Goal: Task Accomplishment & Management: Use online tool/utility

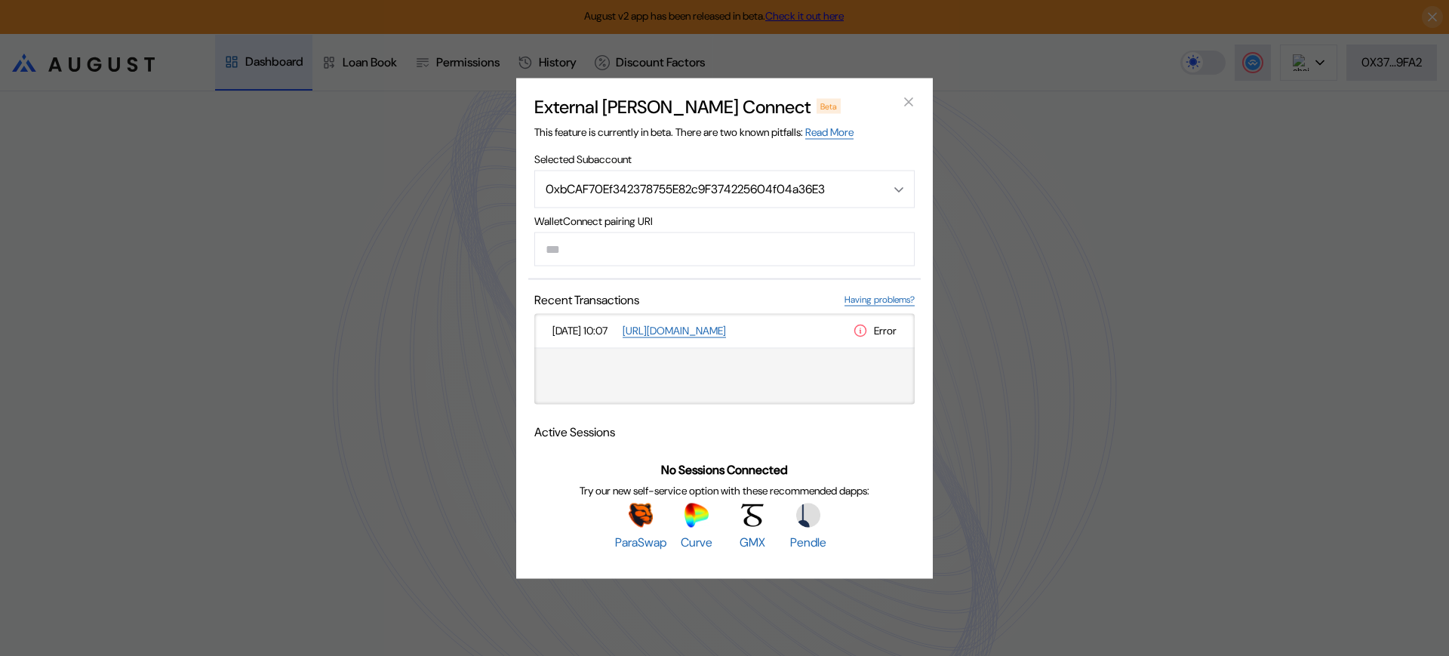
click at [1041, 218] on div "External [PERSON_NAME] Connect Beta This feature is currently in beta. There ar…" at bounding box center [724, 328] width 1449 height 656
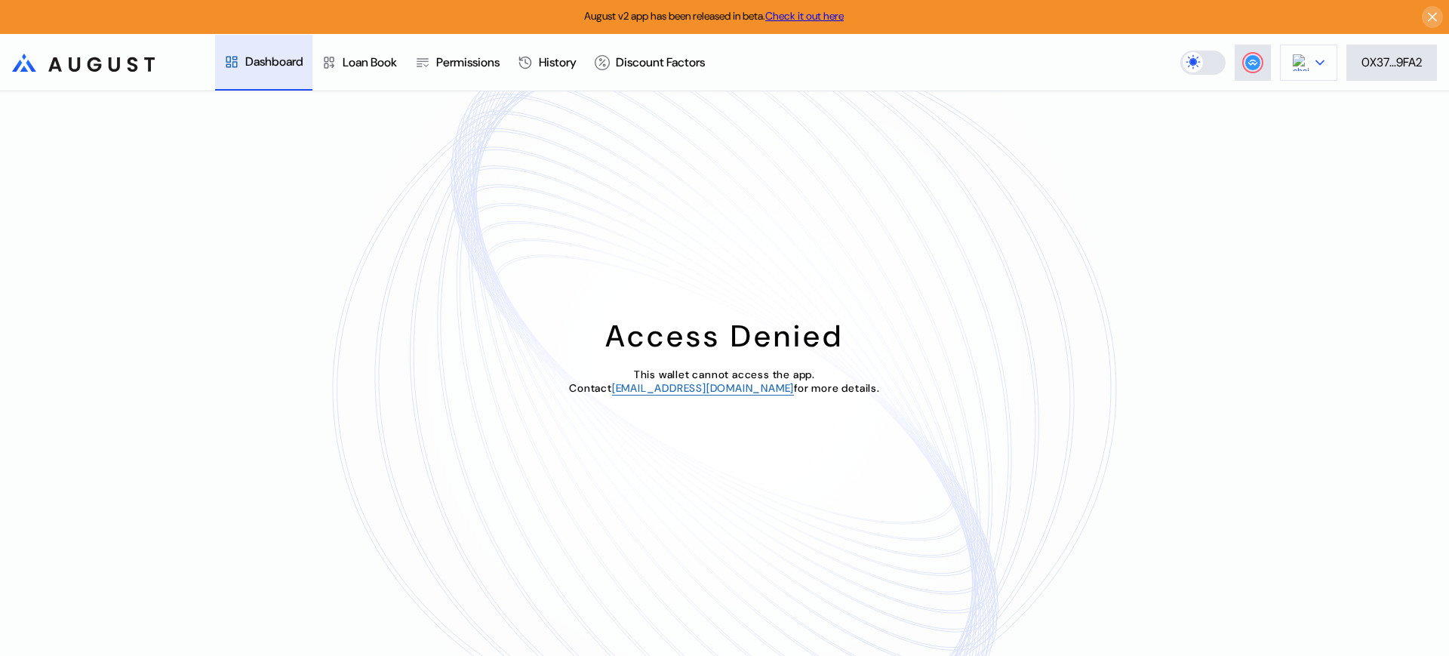
click at [1303, 54] on img at bounding box center [1301, 62] width 17 height 17
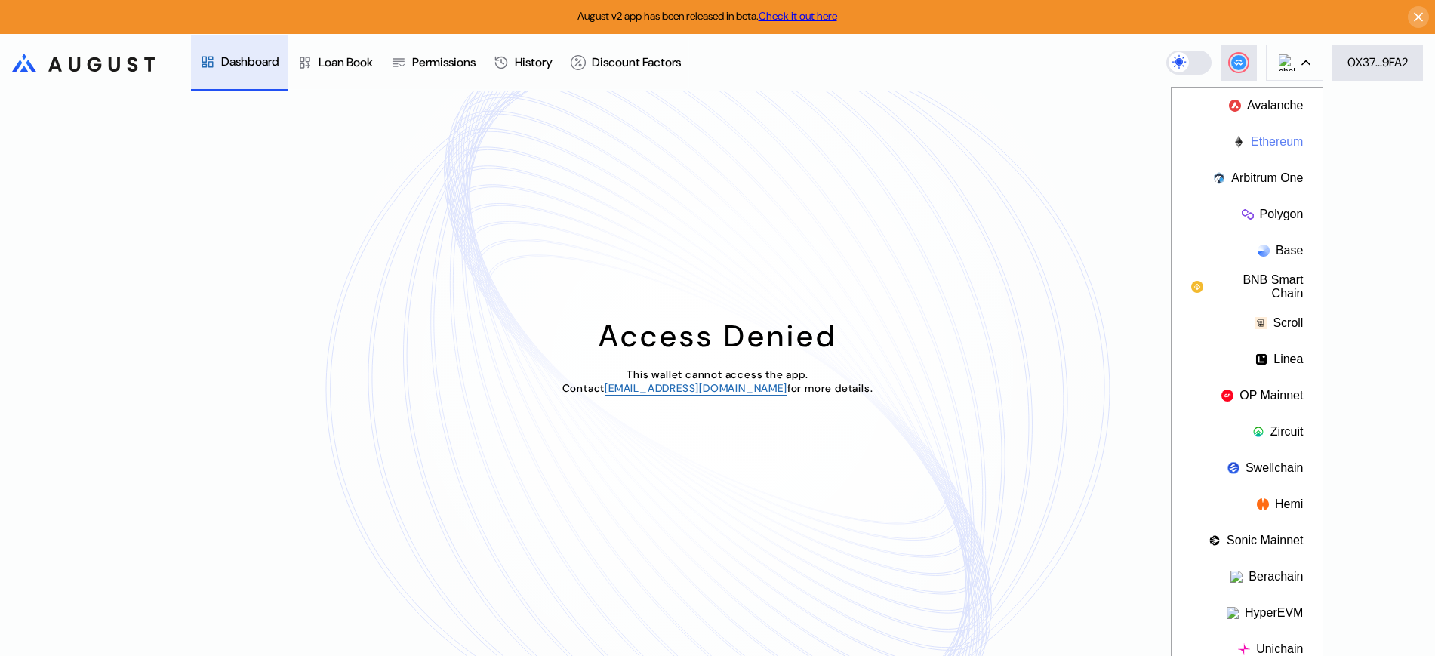
click at [1281, 146] on button "Ethereum" at bounding box center [1246, 142] width 151 height 36
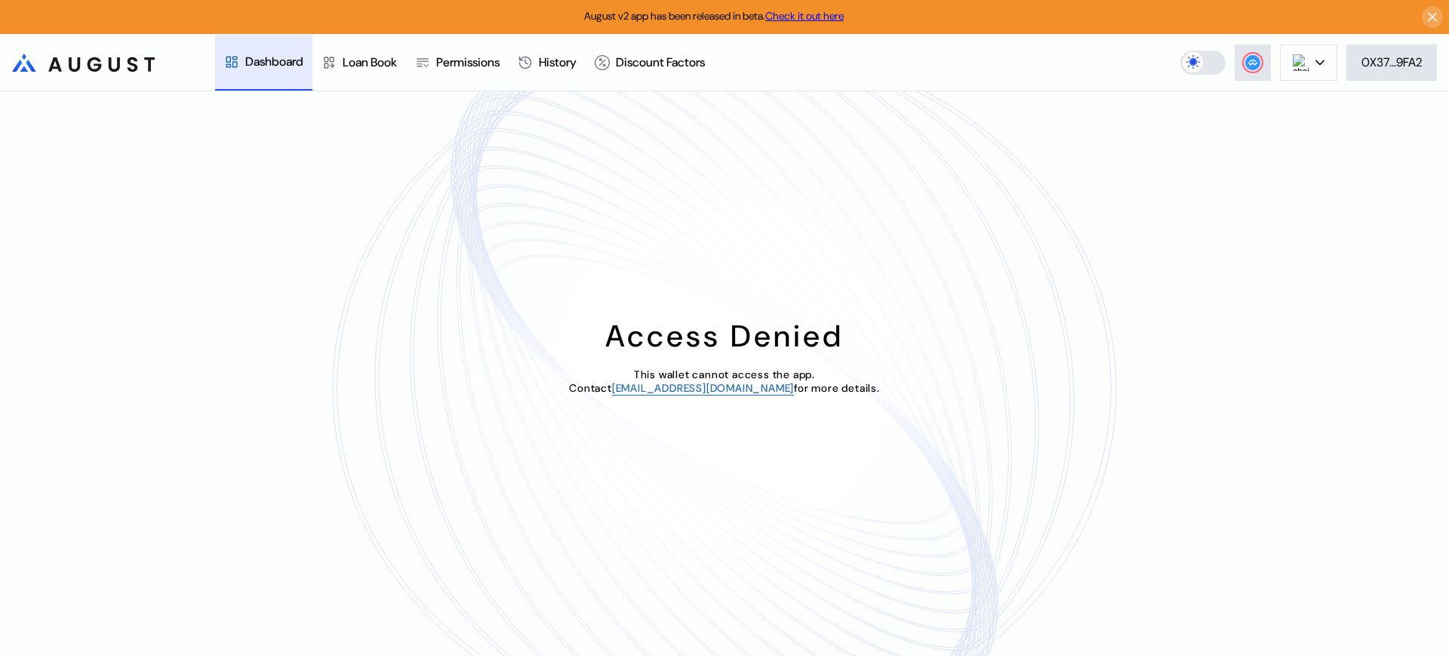
click at [1032, 134] on div "Access Denied This wallet cannot access the app. Contact [EMAIL_ADDRESS][DOMAIN…" at bounding box center [724, 373] width 1449 height 565
click at [1322, 69] on button at bounding box center [1308, 63] width 57 height 36
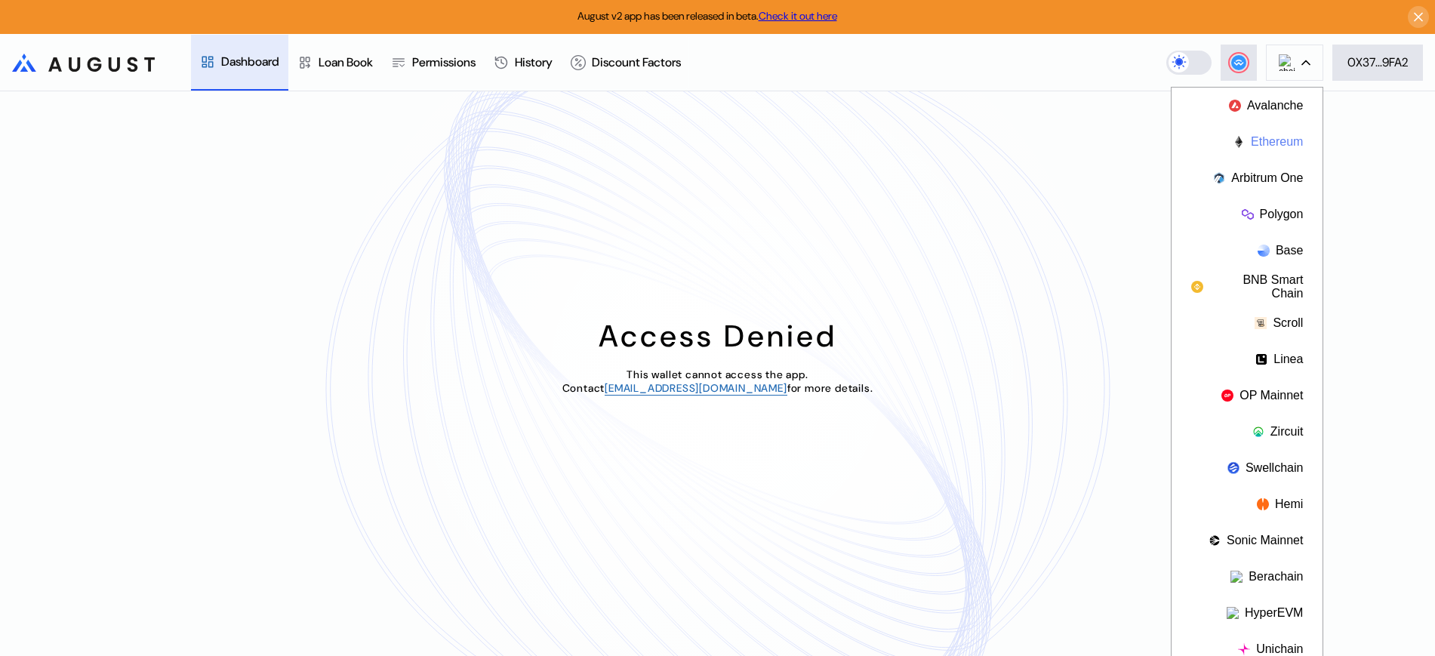
click at [1275, 145] on button "Ethereum" at bounding box center [1246, 142] width 151 height 36
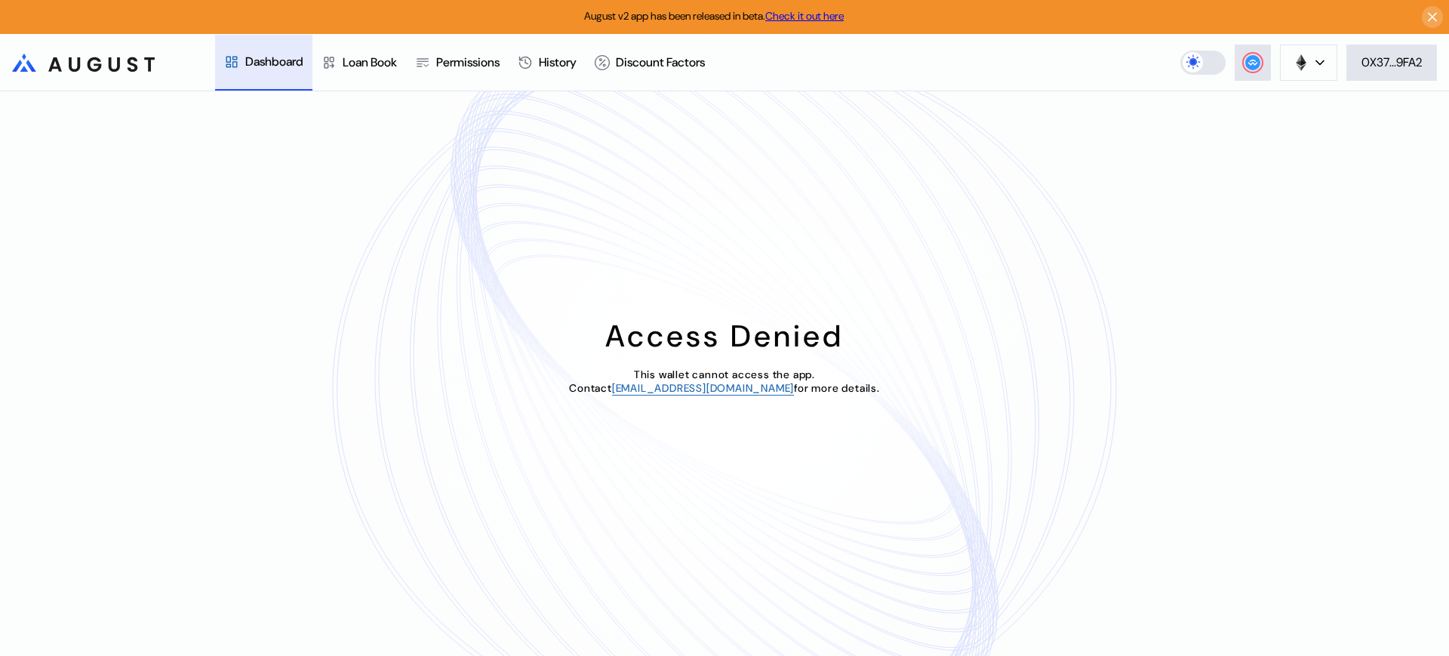
click at [1171, 278] on div "Access Denied This wallet cannot access the app. Contact [EMAIL_ADDRESS][DOMAIN…" at bounding box center [724, 373] width 1449 height 565
click at [1411, 49] on button "0X37...9FA2" at bounding box center [1391, 63] width 91 height 36
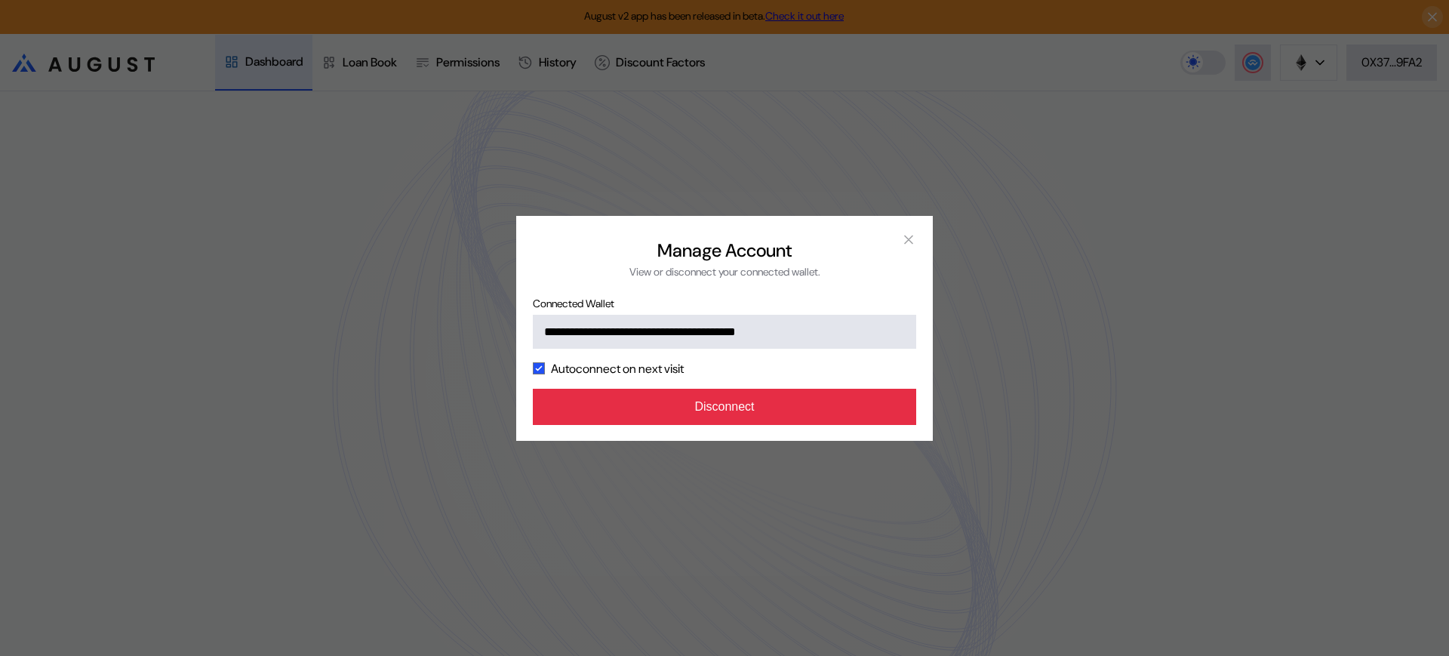
click at [700, 421] on button "Disconnect" at bounding box center [724, 407] width 383 height 36
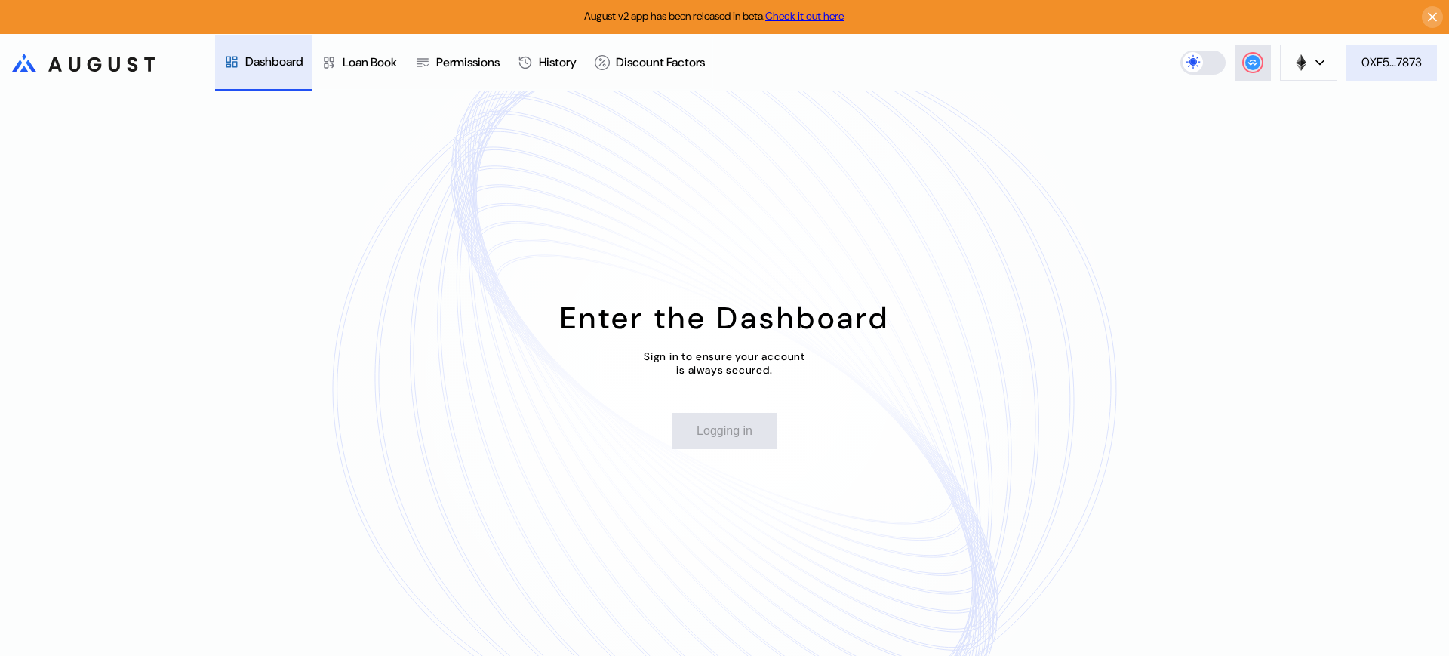
click at [1389, 56] on div "0XF5...7873" at bounding box center [1392, 62] width 60 height 16
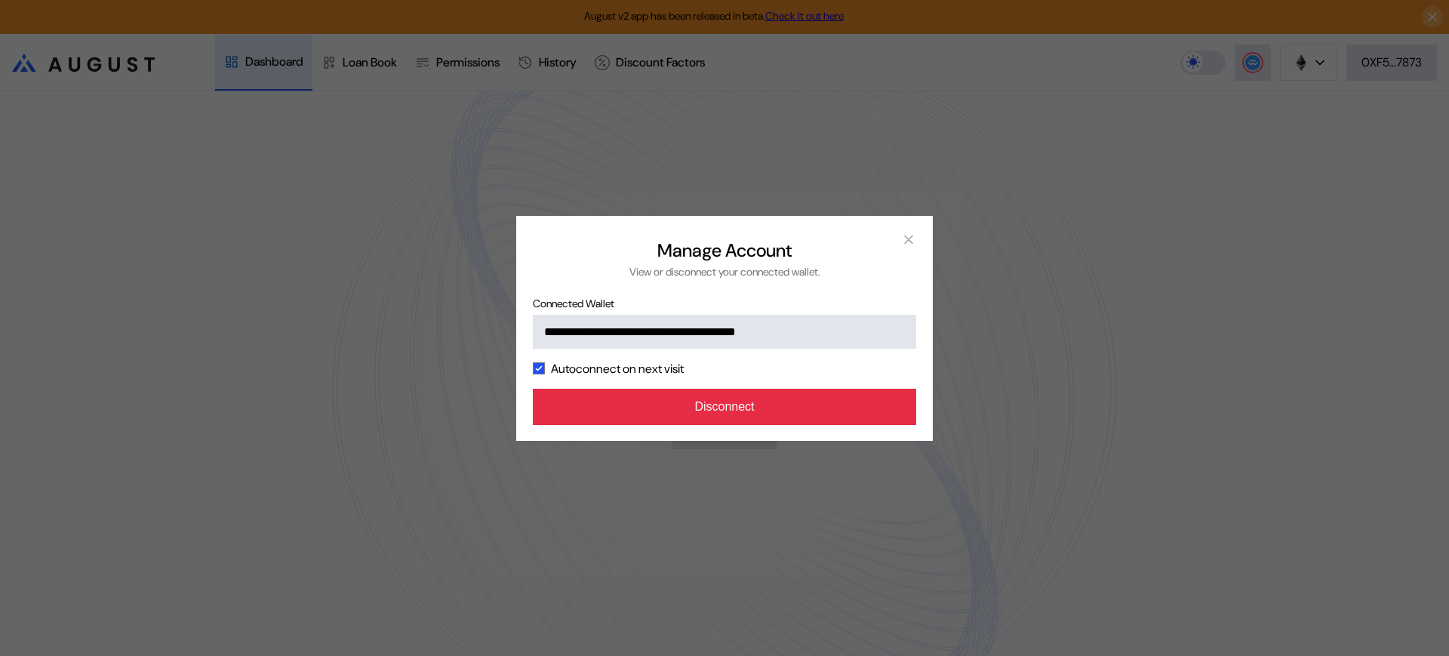
click at [701, 414] on button "Disconnect" at bounding box center [724, 407] width 383 height 36
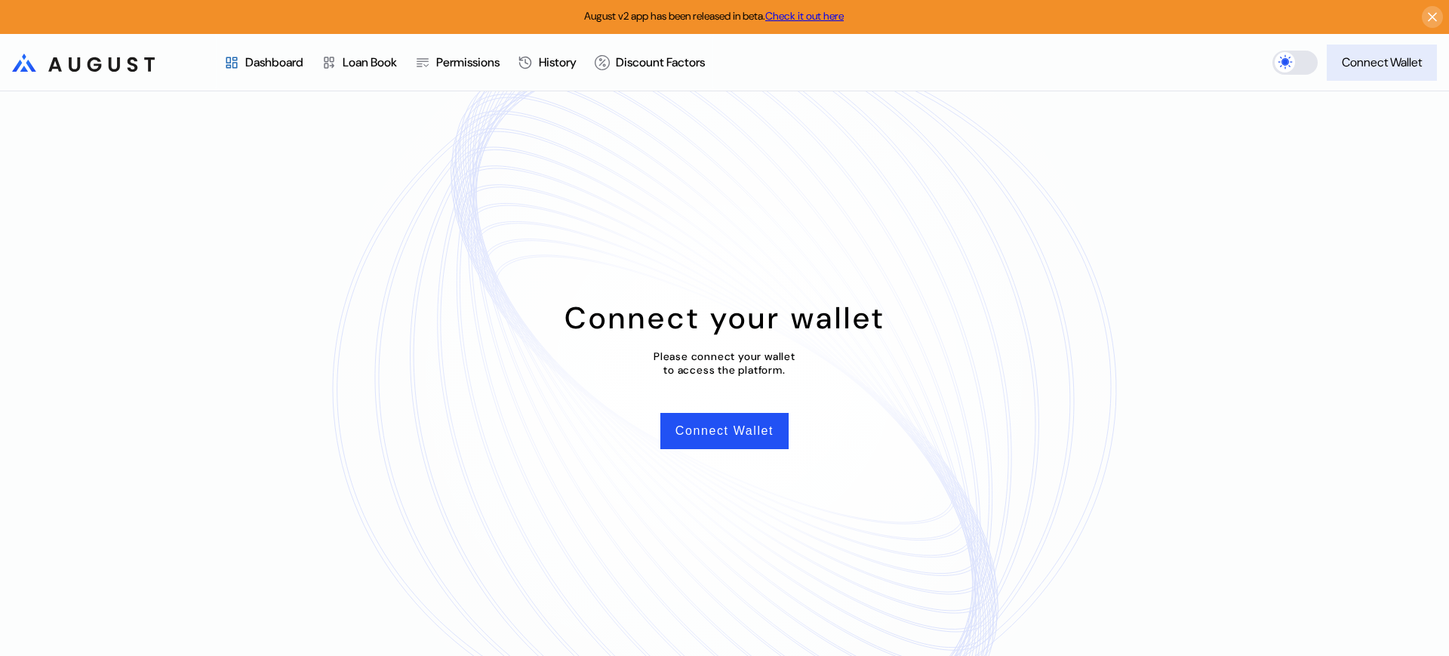
click at [1409, 58] on div "Connect Wallet" at bounding box center [1382, 62] width 80 height 16
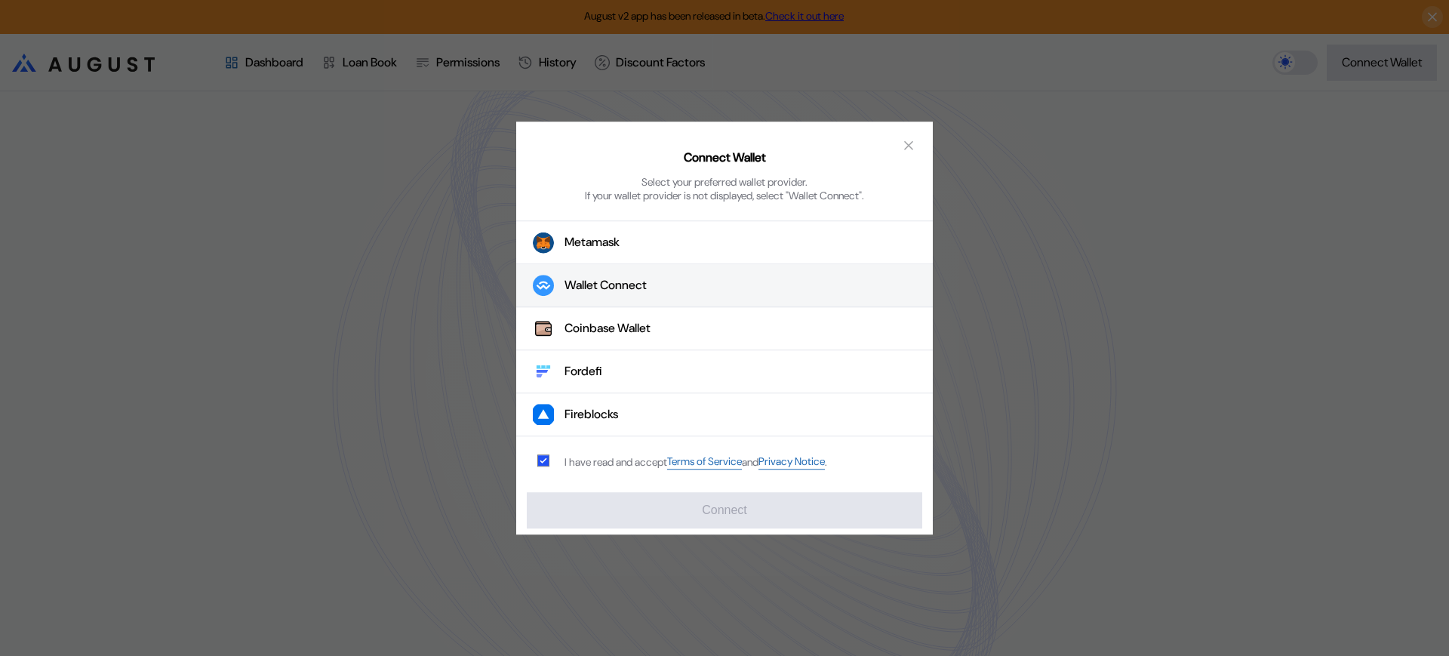
click at [595, 296] on button "Wallet Connect" at bounding box center [724, 286] width 417 height 43
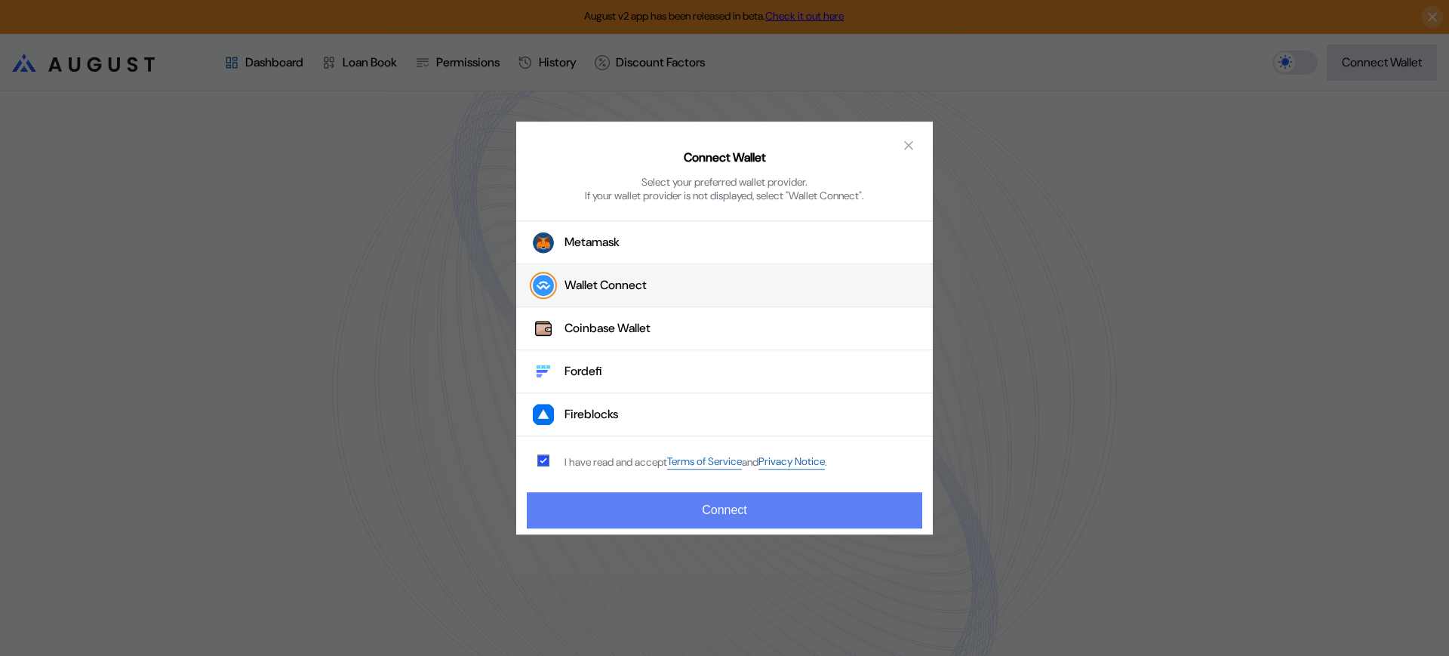
click at [697, 509] on button "Connect" at bounding box center [724, 510] width 395 height 36
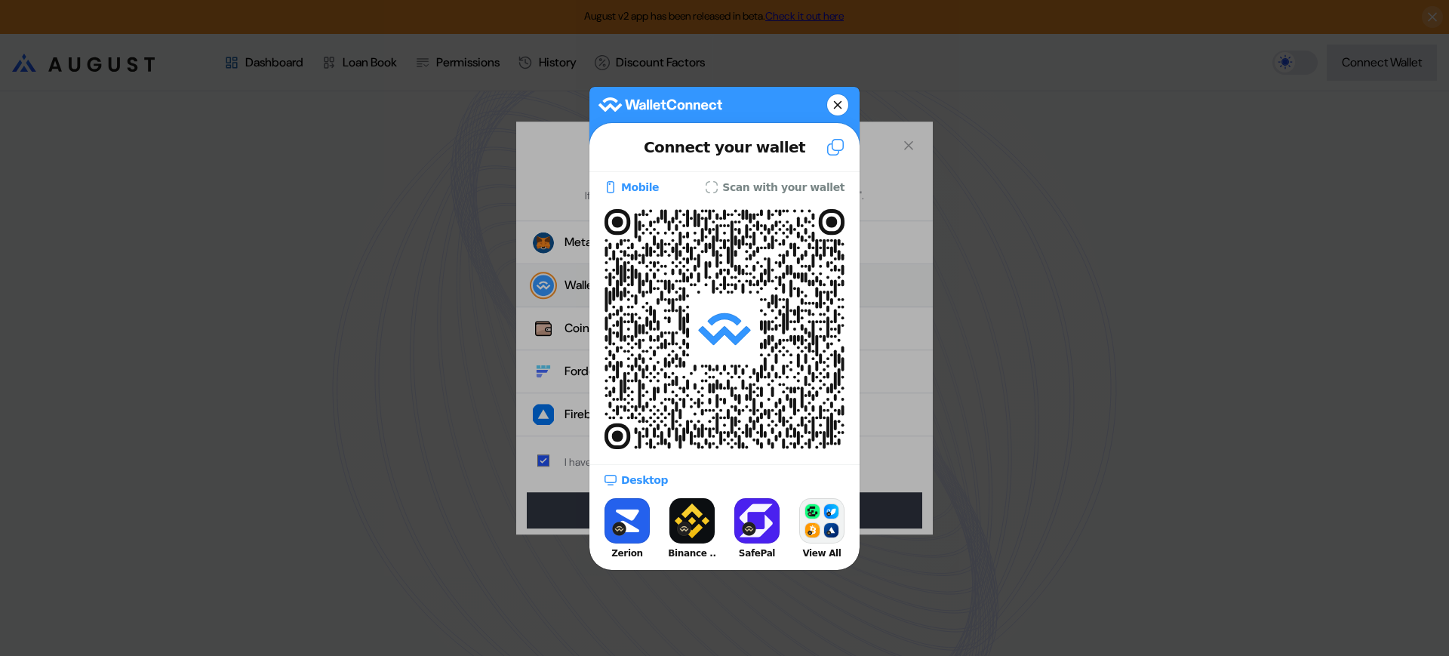
drag, startPoint x: 1023, startPoint y: 579, endPoint x: 1012, endPoint y: 579, distance: 11.3
click at [1023, 579] on div at bounding box center [724, 328] width 1449 height 656
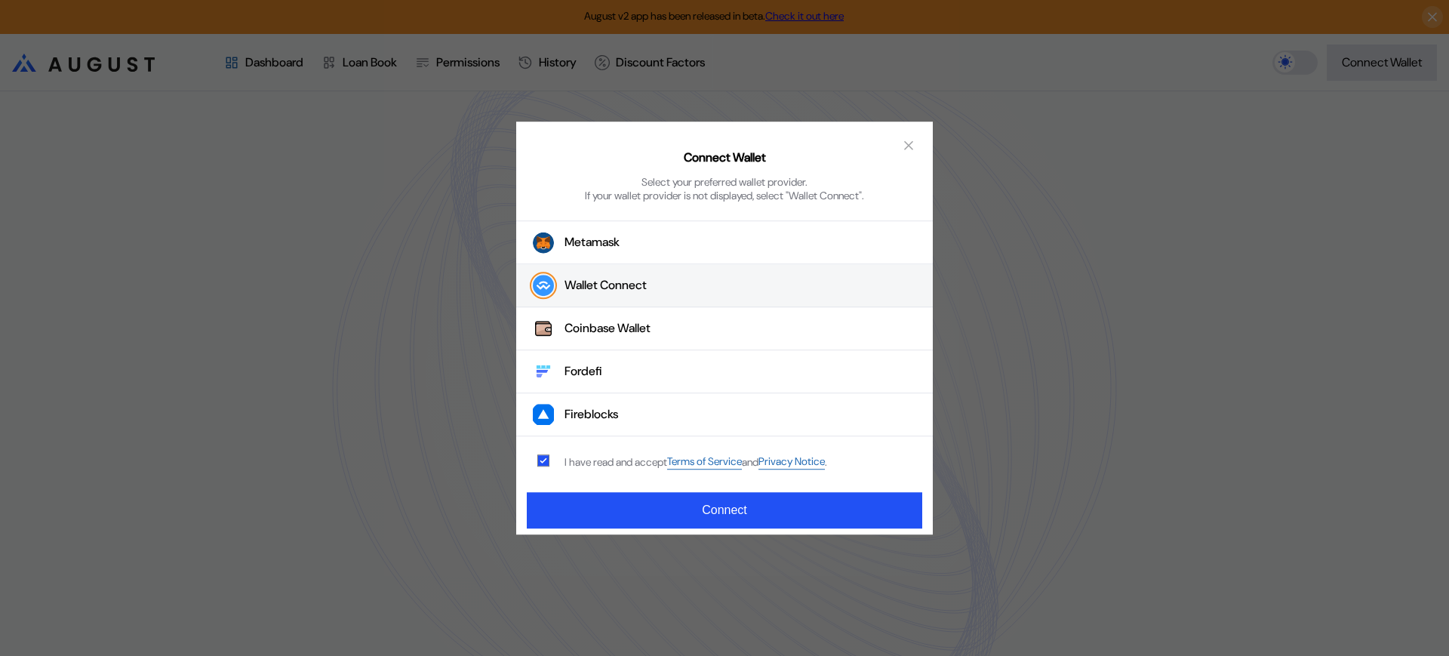
click at [728, 286] on button "Wallet Connect" at bounding box center [724, 286] width 417 height 43
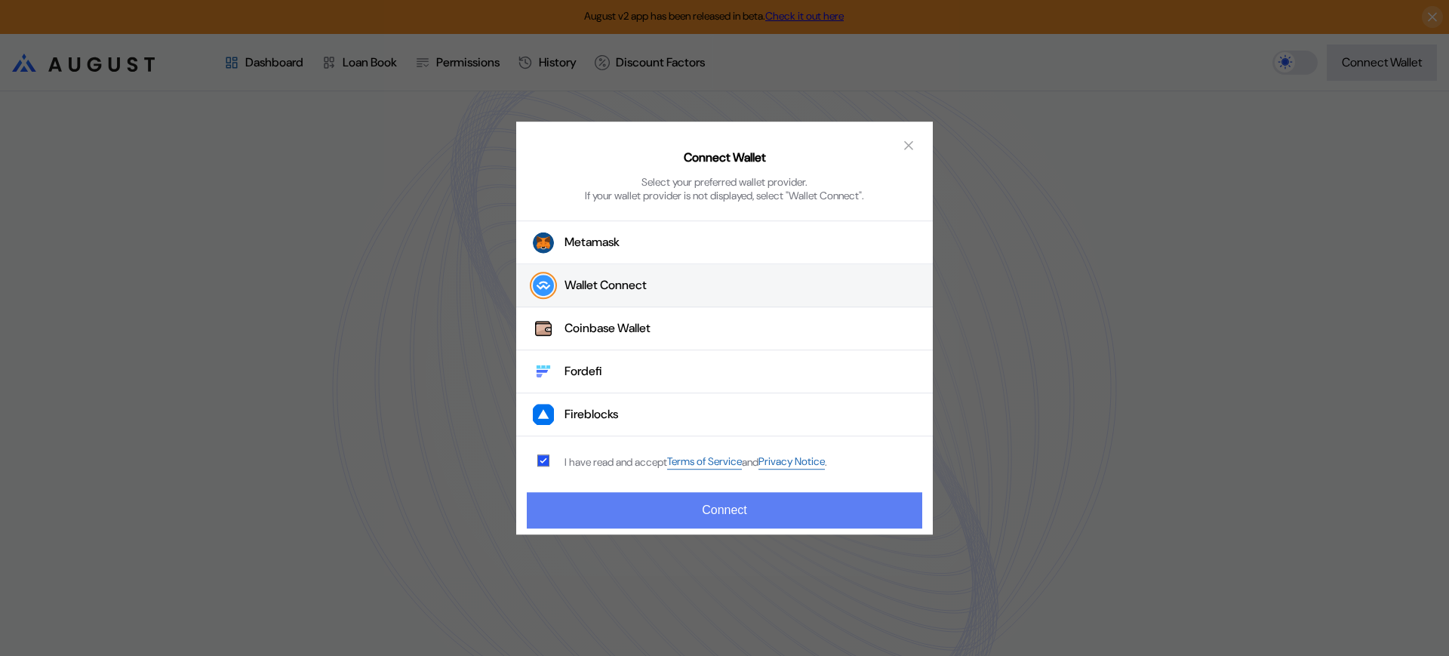
drag, startPoint x: 731, startPoint y: 515, endPoint x: 744, endPoint y: 522, distance: 14.2
click at [732, 517] on button "Connect" at bounding box center [724, 510] width 395 height 36
click at [795, 507] on button "Connect" at bounding box center [724, 510] width 395 height 36
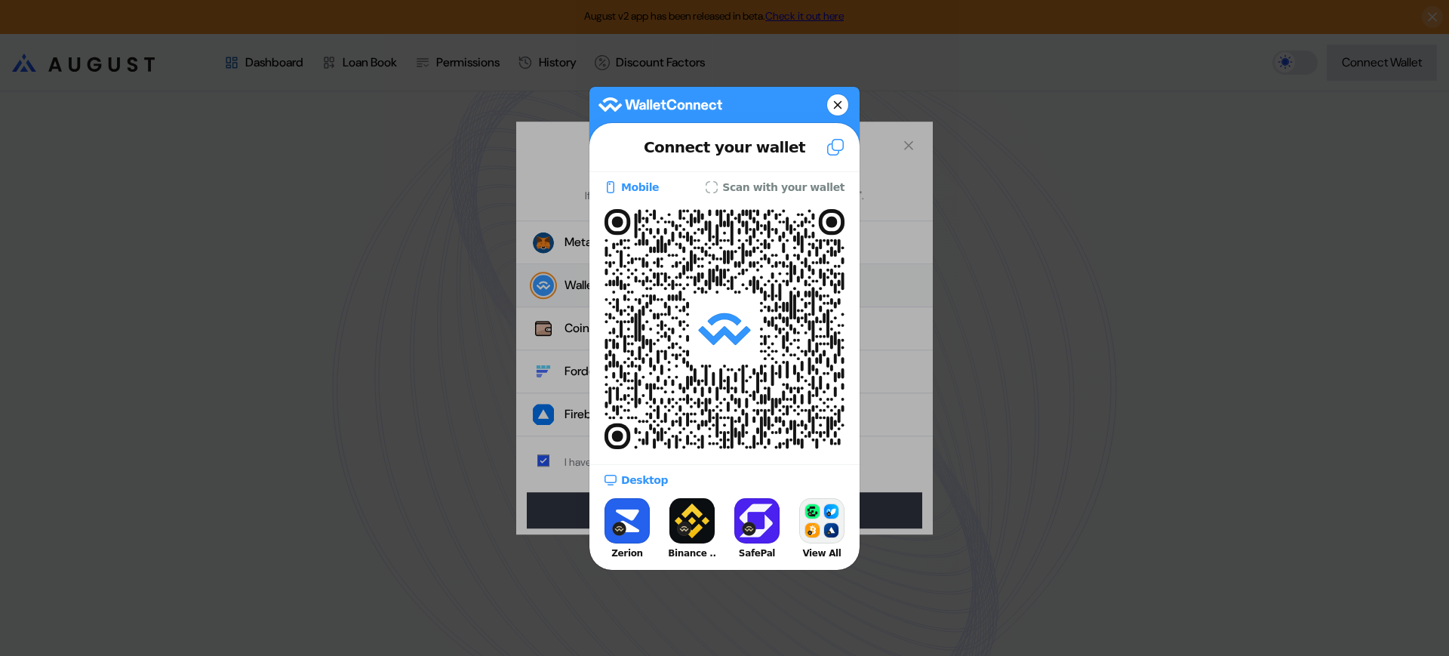
click at [832, 144] on icon at bounding box center [835, 147] width 18 height 18
click at [397, 258] on div at bounding box center [724, 328] width 1449 height 656
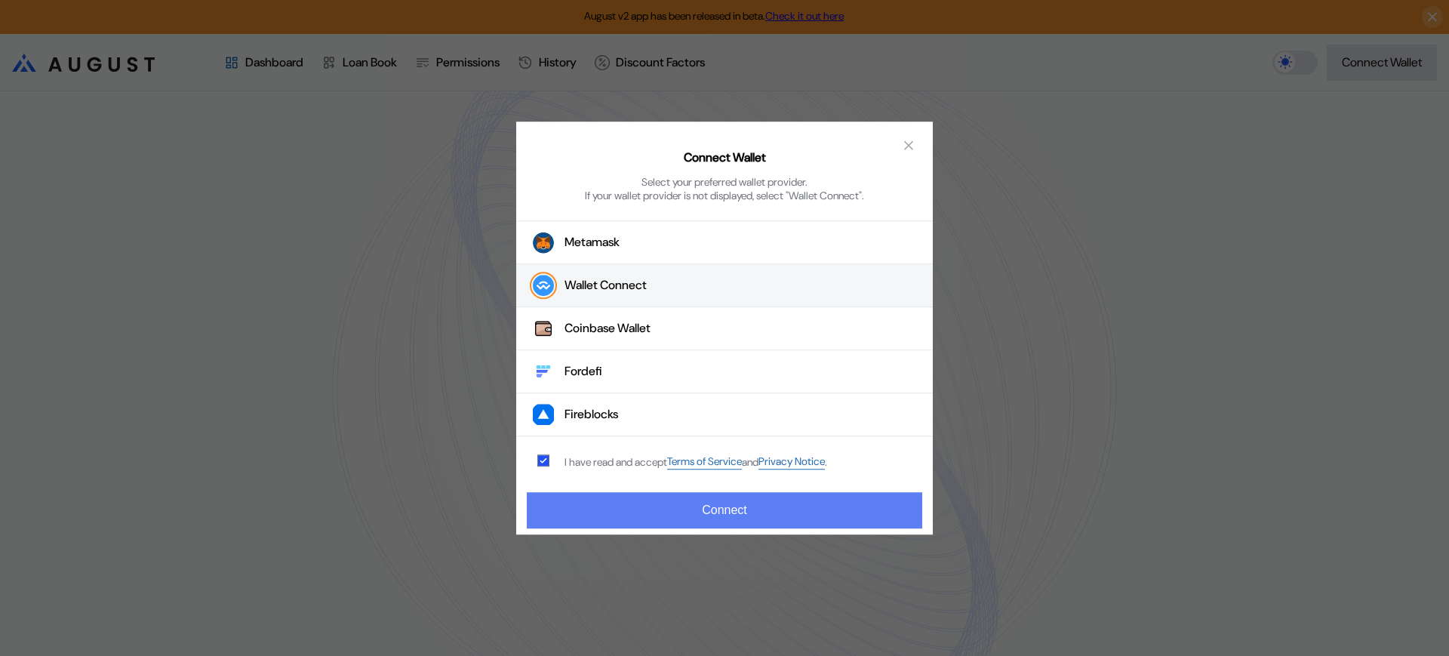
click at [812, 512] on button "Connect" at bounding box center [724, 510] width 395 height 36
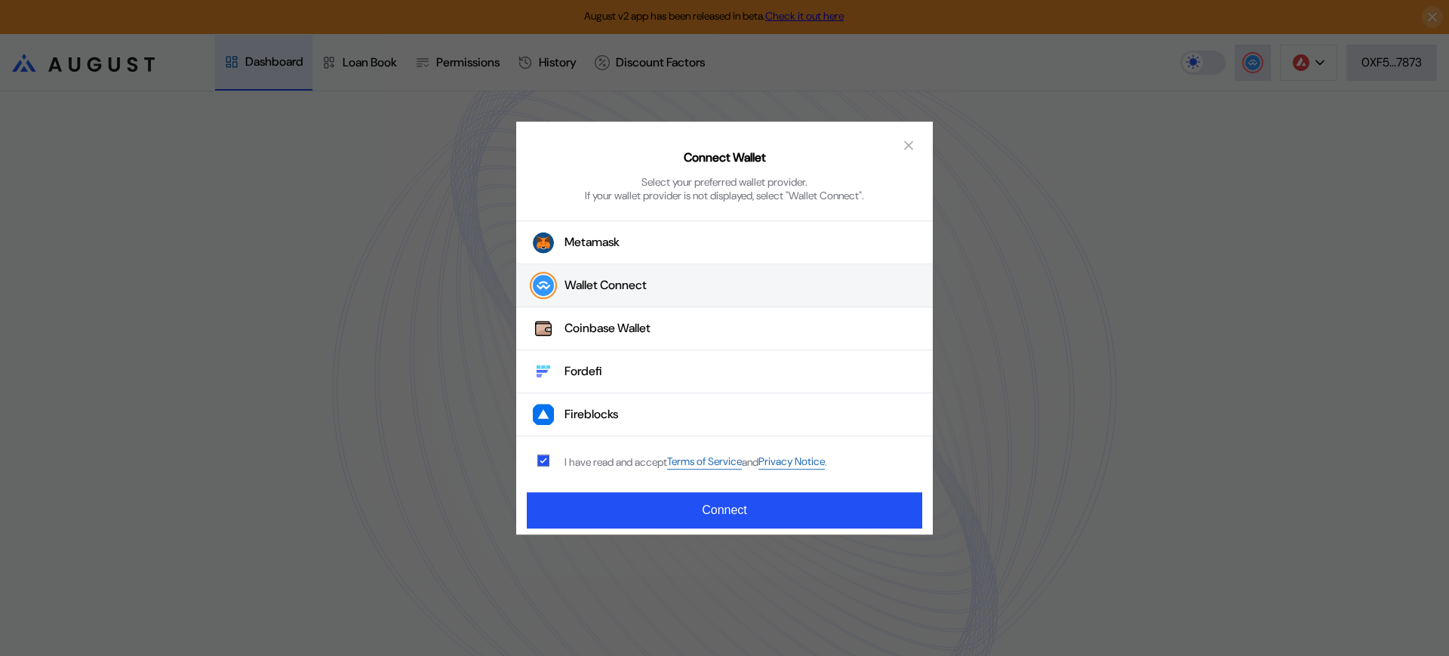
click at [1107, 618] on div "Connect Wallet Select your preferred wallet provider. If your wallet provider i…" at bounding box center [724, 328] width 1449 height 656
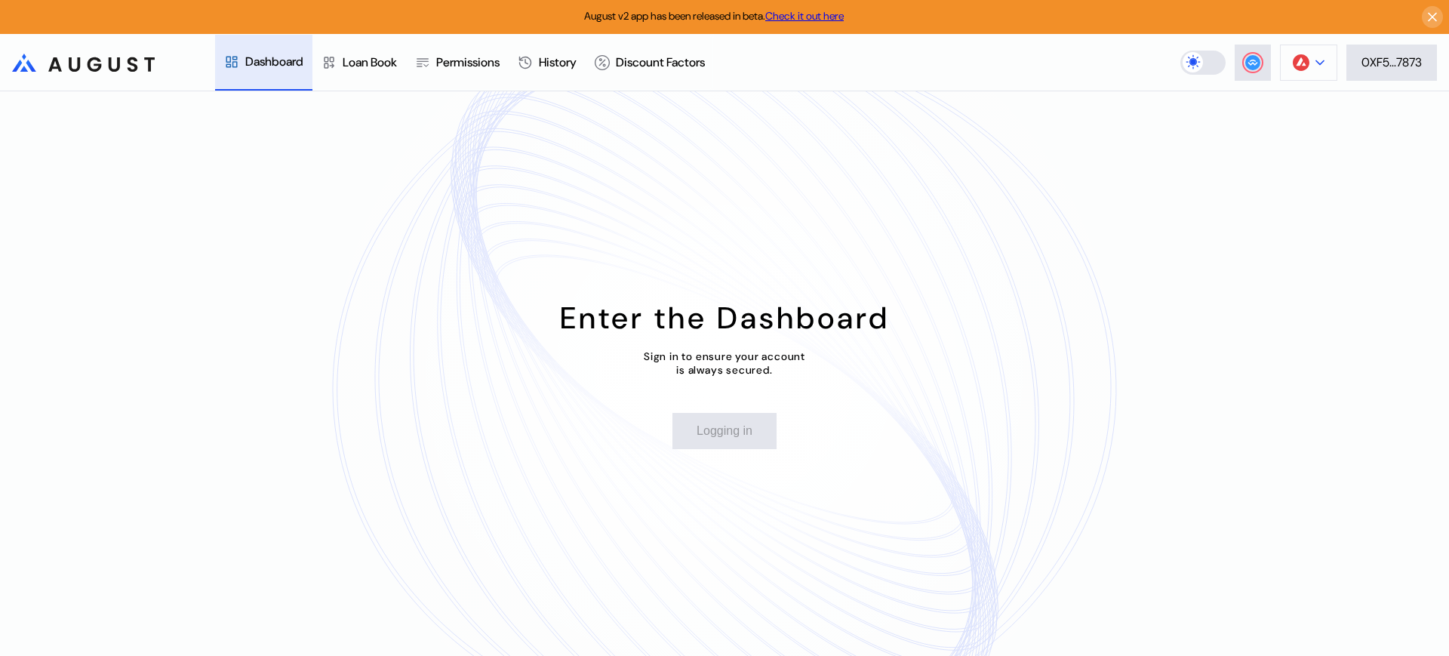
click at [1322, 72] on button at bounding box center [1308, 63] width 57 height 36
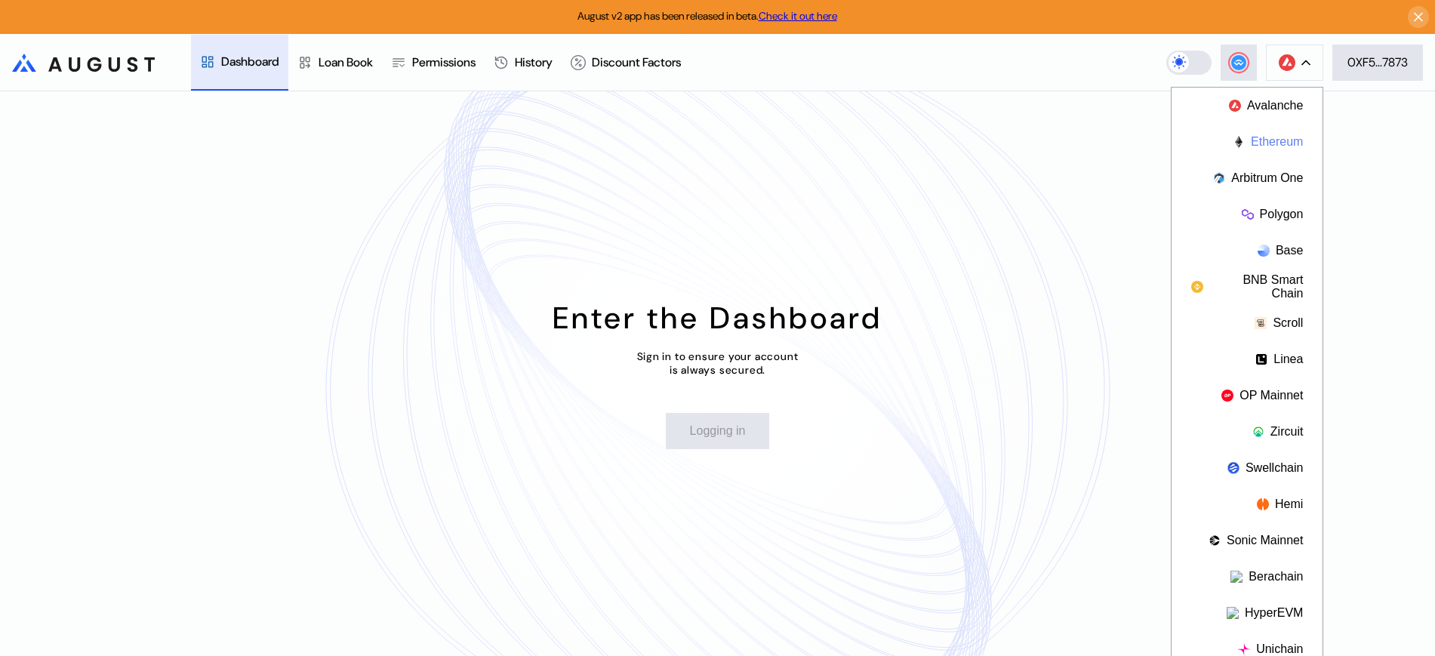
click at [1289, 134] on button "Ethereum" at bounding box center [1246, 142] width 151 height 36
